Goal: Task Accomplishment & Management: Use online tool/utility

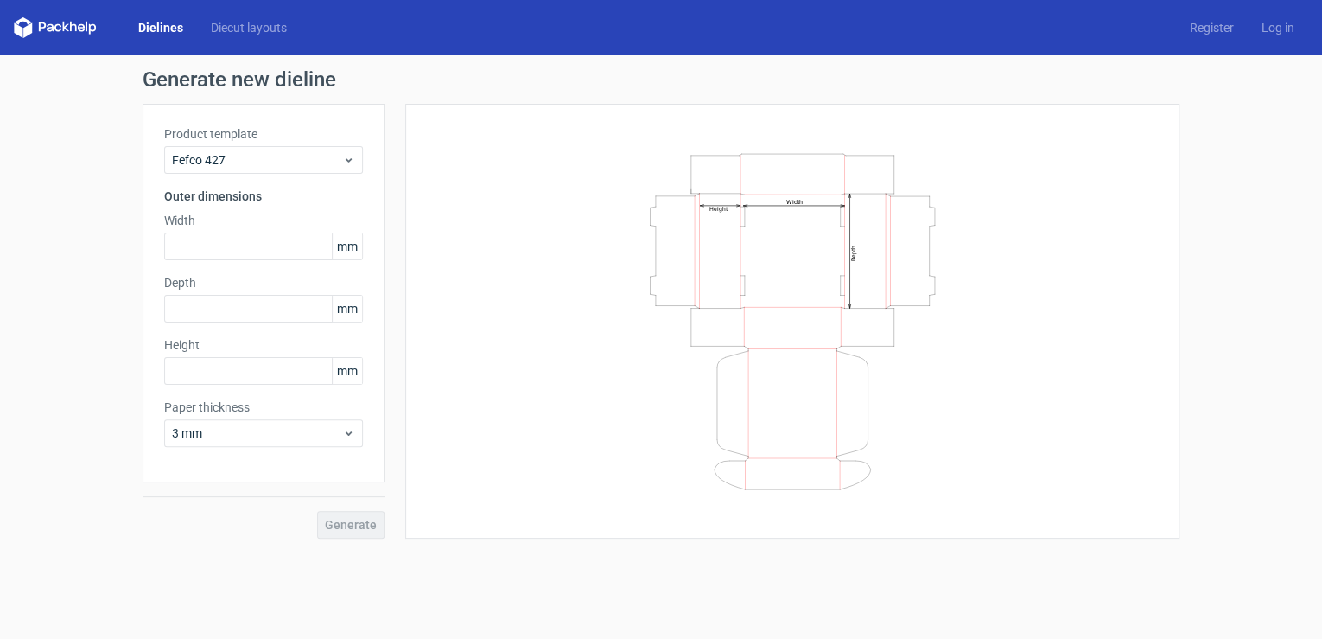
click at [169, 28] on link "Dielines" at bounding box center [160, 27] width 73 height 17
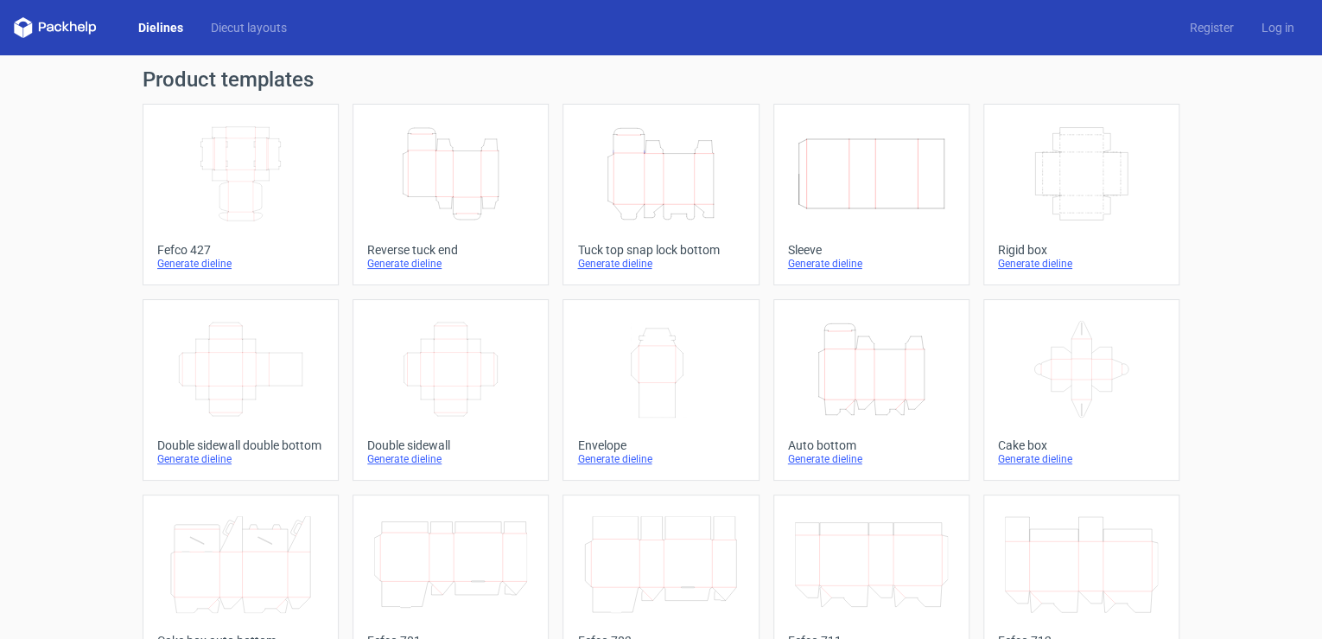
click at [657, 181] on icon "Height Depth Width" at bounding box center [660, 173] width 153 height 97
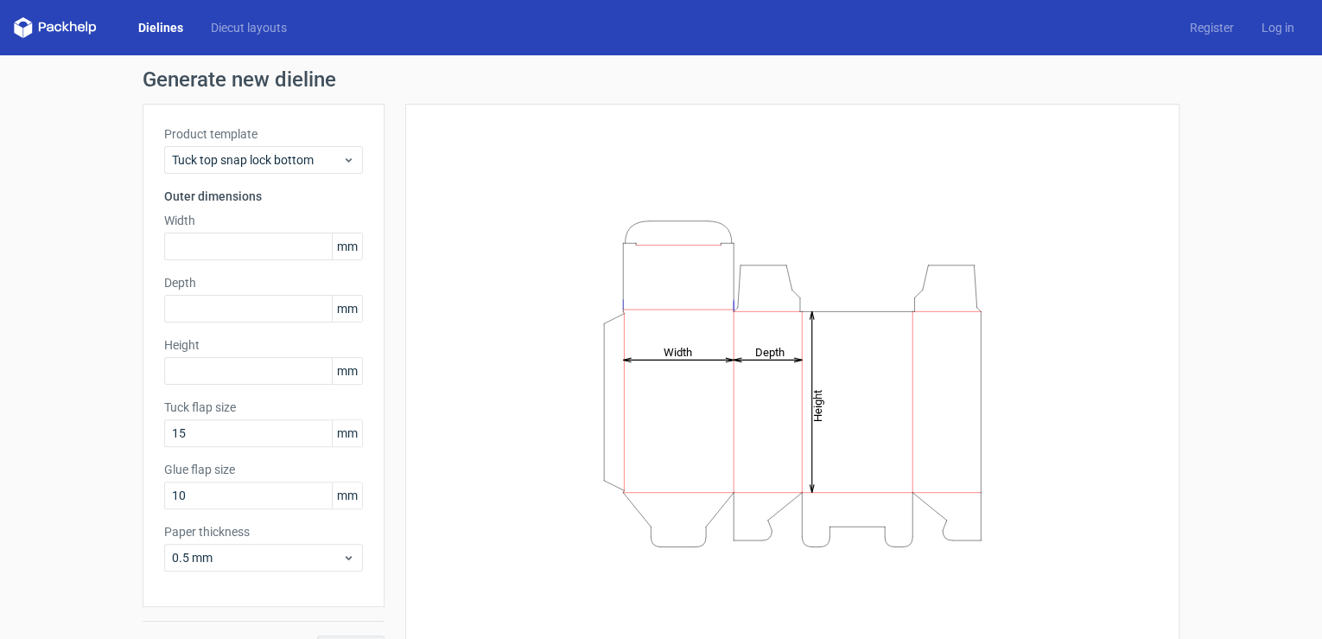
click at [687, 404] on icon "Height Depth Width" at bounding box center [792, 384] width 519 height 346
click at [279, 249] on input "text" at bounding box center [263, 246] width 199 height 28
type input "120"
click at [297, 311] on input "text" at bounding box center [263, 309] width 199 height 28
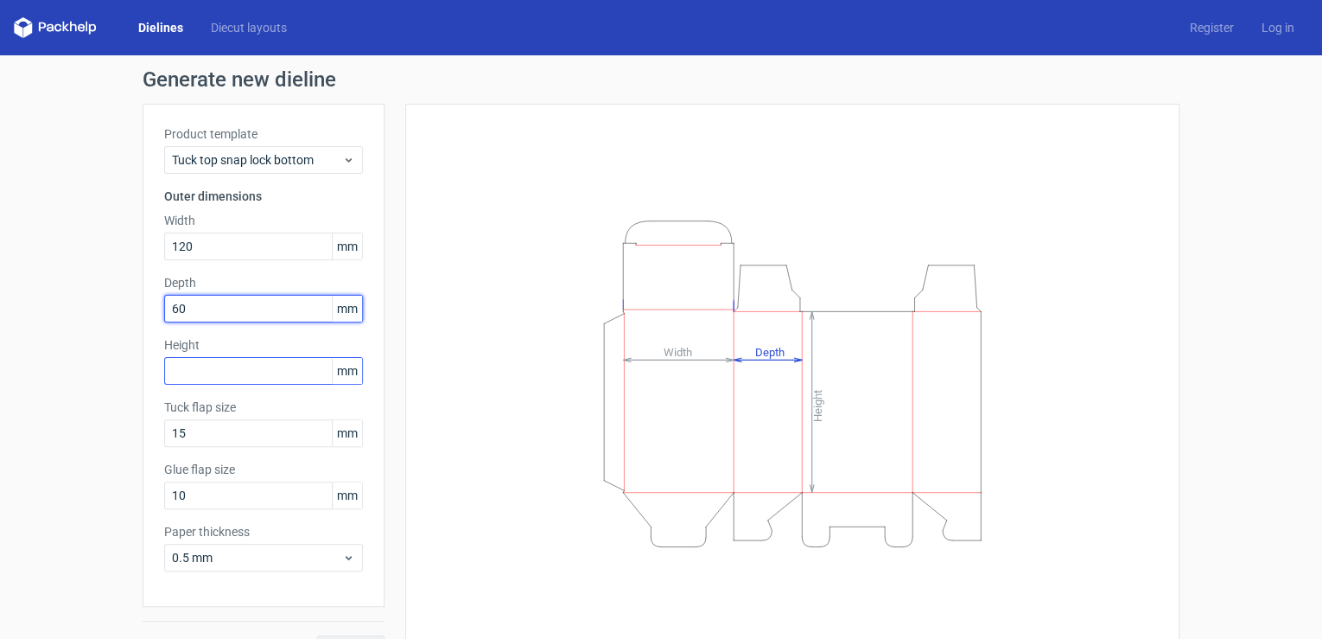
type input "60"
click at [258, 372] on input "text" at bounding box center [263, 371] width 199 height 28
type input "25"
click at [317, 635] on button "Generate" at bounding box center [350, 649] width 67 height 28
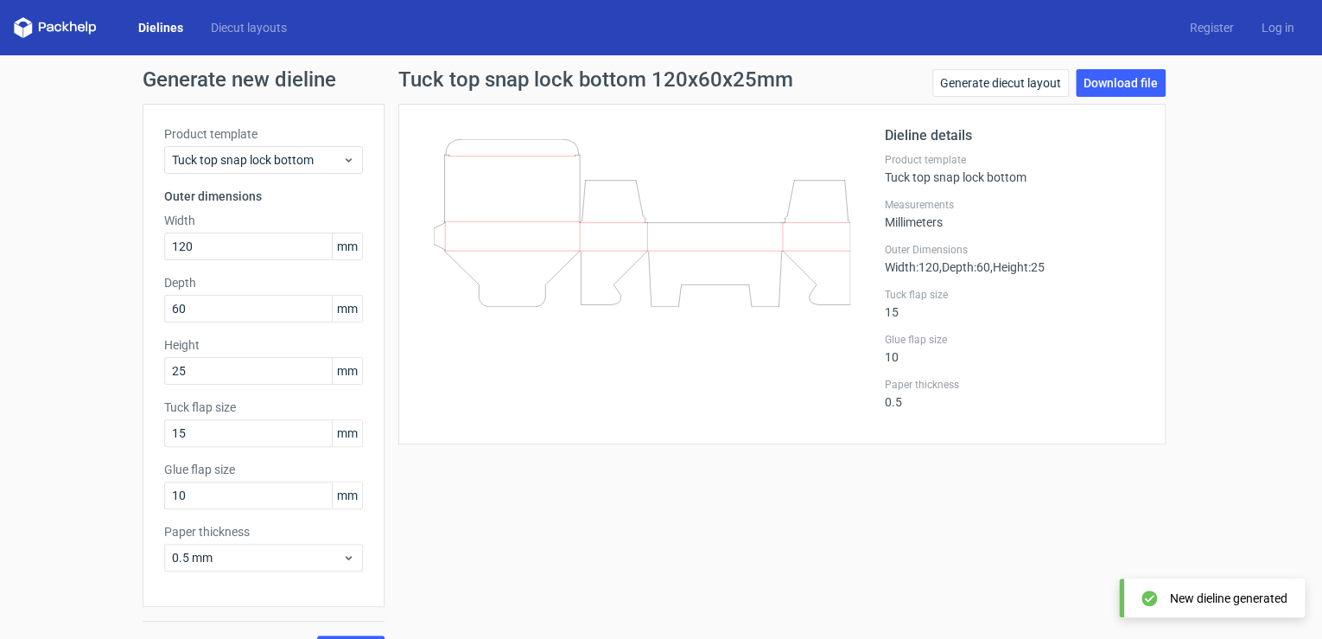
click at [685, 310] on div at bounding box center [652, 273] width 465 height 297
click at [729, 264] on icon at bounding box center [642, 223] width 417 height 168
